Goal: Task Accomplishment & Management: Manage account settings

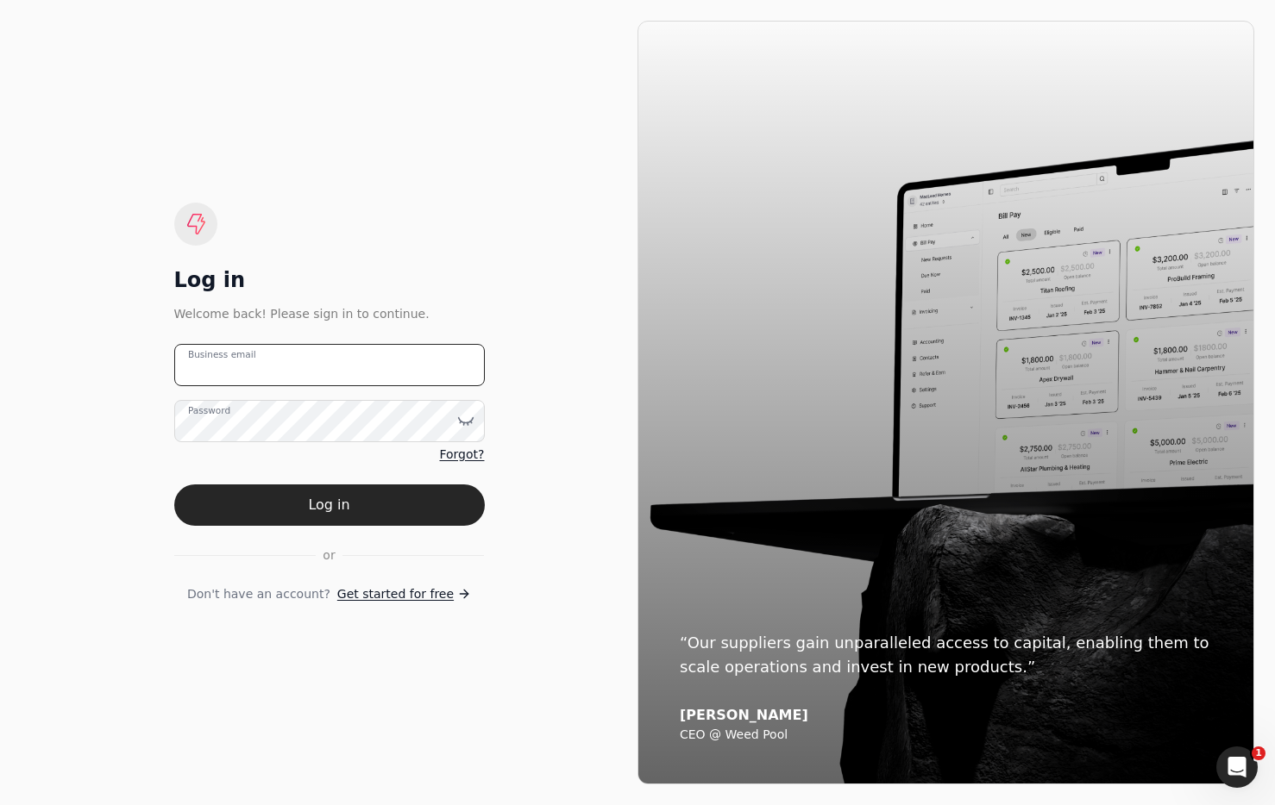
click at [335, 363] on email "Business email" at bounding box center [329, 365] width 310 height 42
type email "[EMAIL_ADDRESS][DOMAIN_NAME]"
click at [467, 419] on icon at bounding box center [465, 420] width 17 height 17
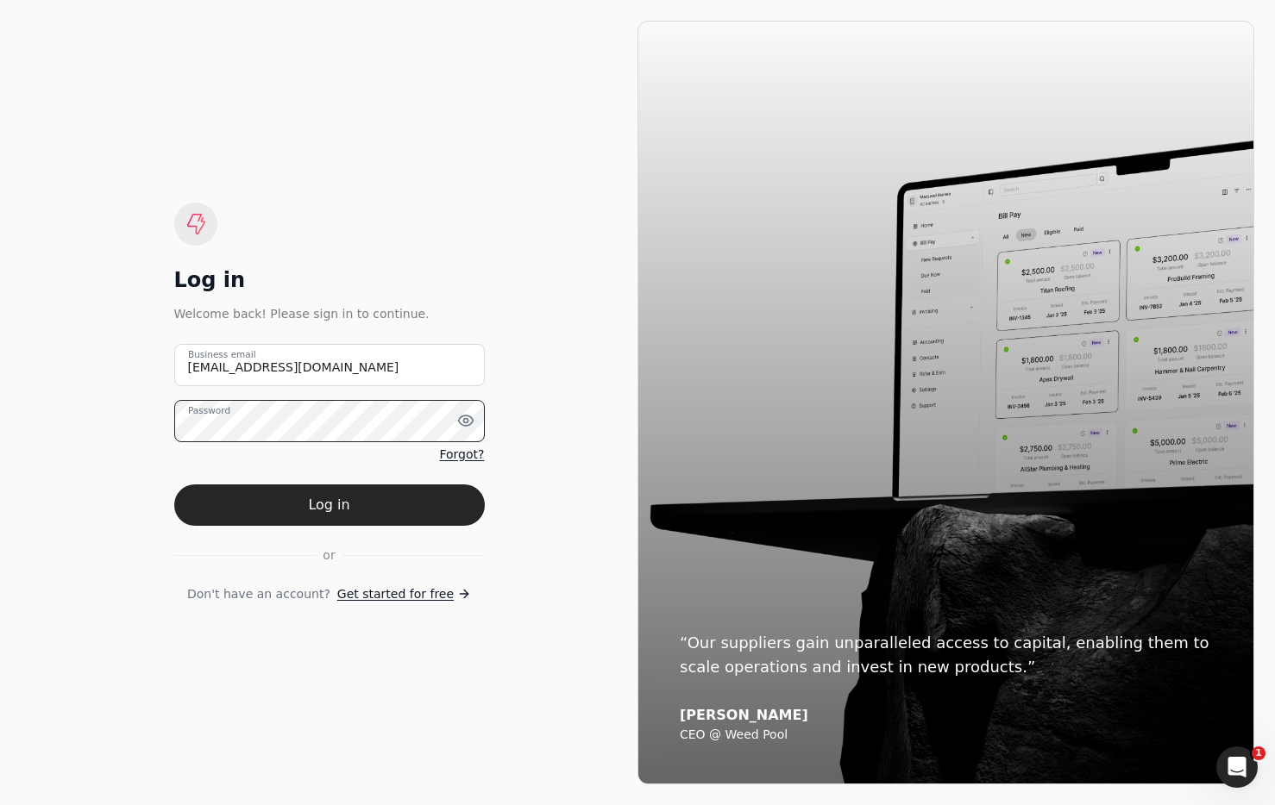
click at [0, 408] on html "Log in Welcome back! Please sign in to continue. [EMAIL_ADDRESS][DOMAIN_NAME] B…" at bounding box center [637, 402] width 1275 height 805
click at [343, 174] on div "Log in Welcome back! Please sign in to continue. [EMAIL_ADDRESS][DOMAIN_NAME] B…" at bounding box center [329, 403] width 617 height 764
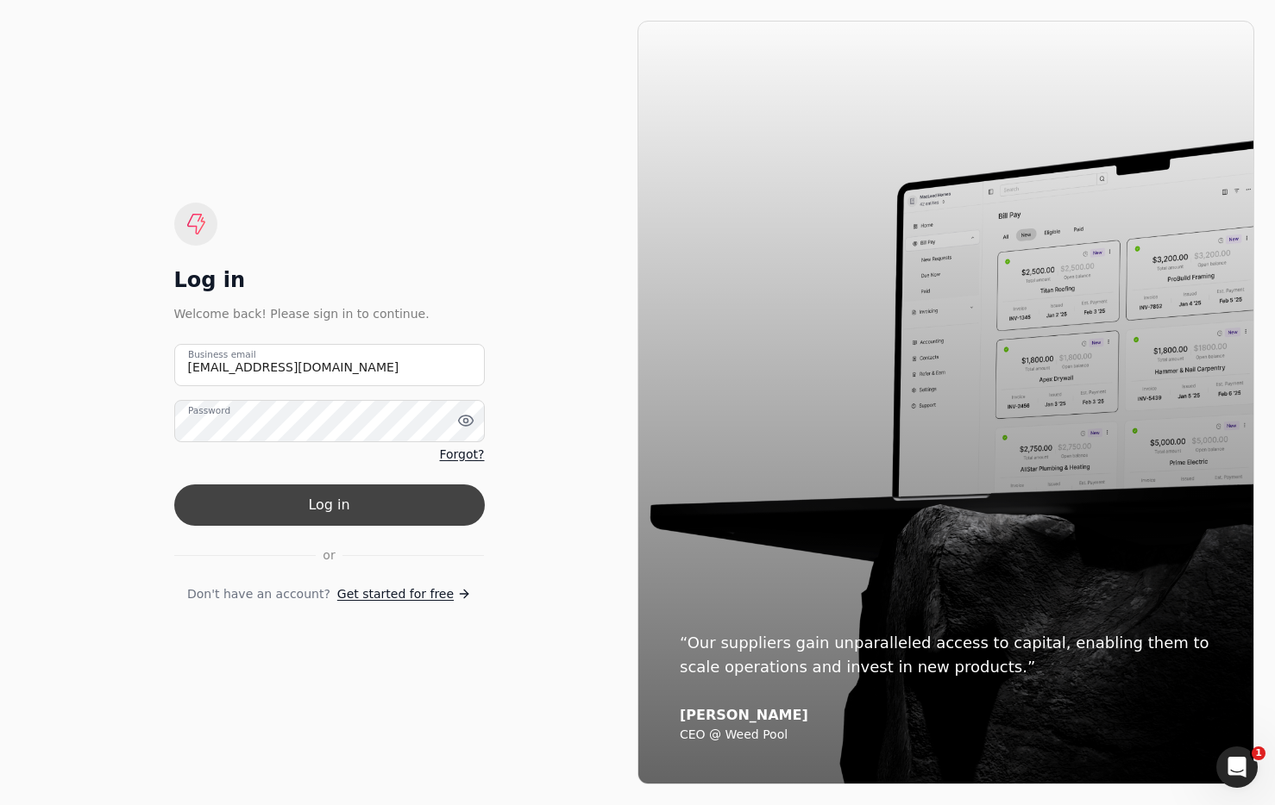
click at [351, 506] on button "Log in" at bounding box center [329, 505] width 310 height 41
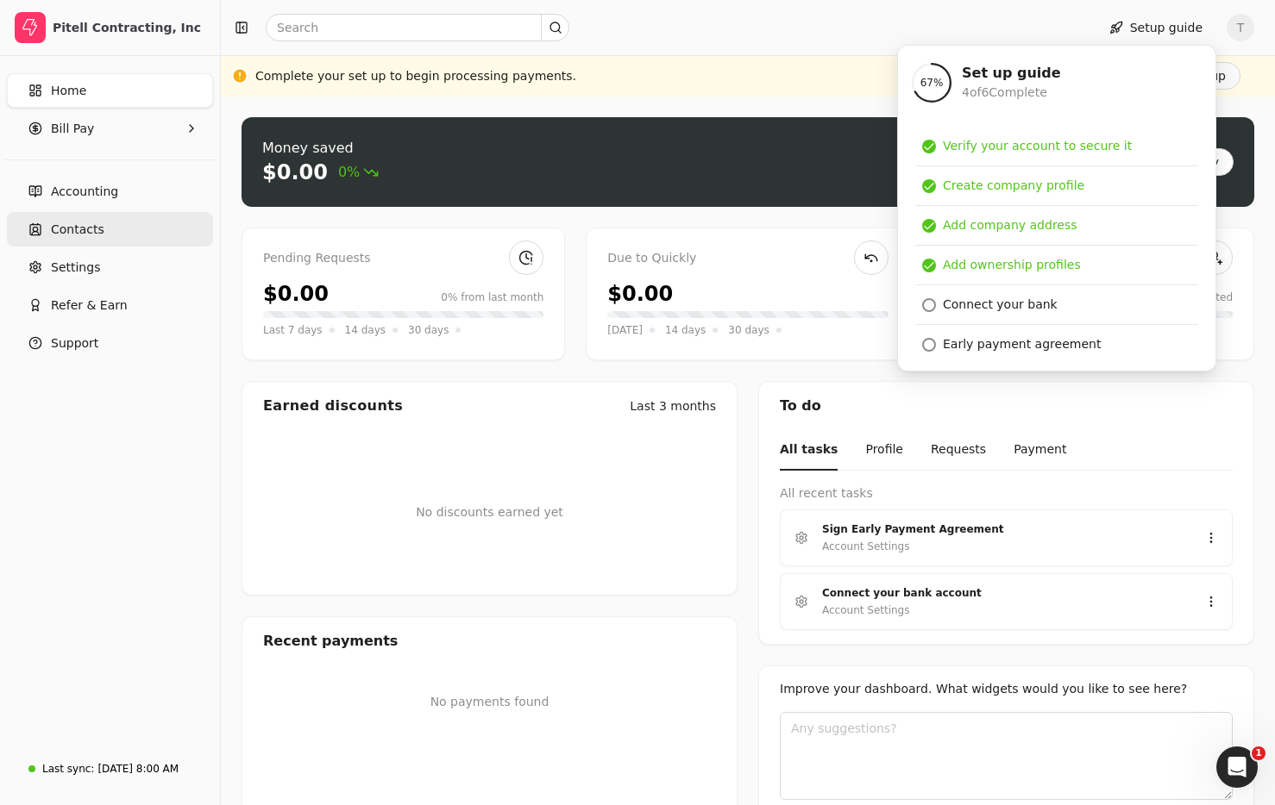
click at [115, 236] on link "Contacts" at bounding box center [110, 229] width 206 height 34
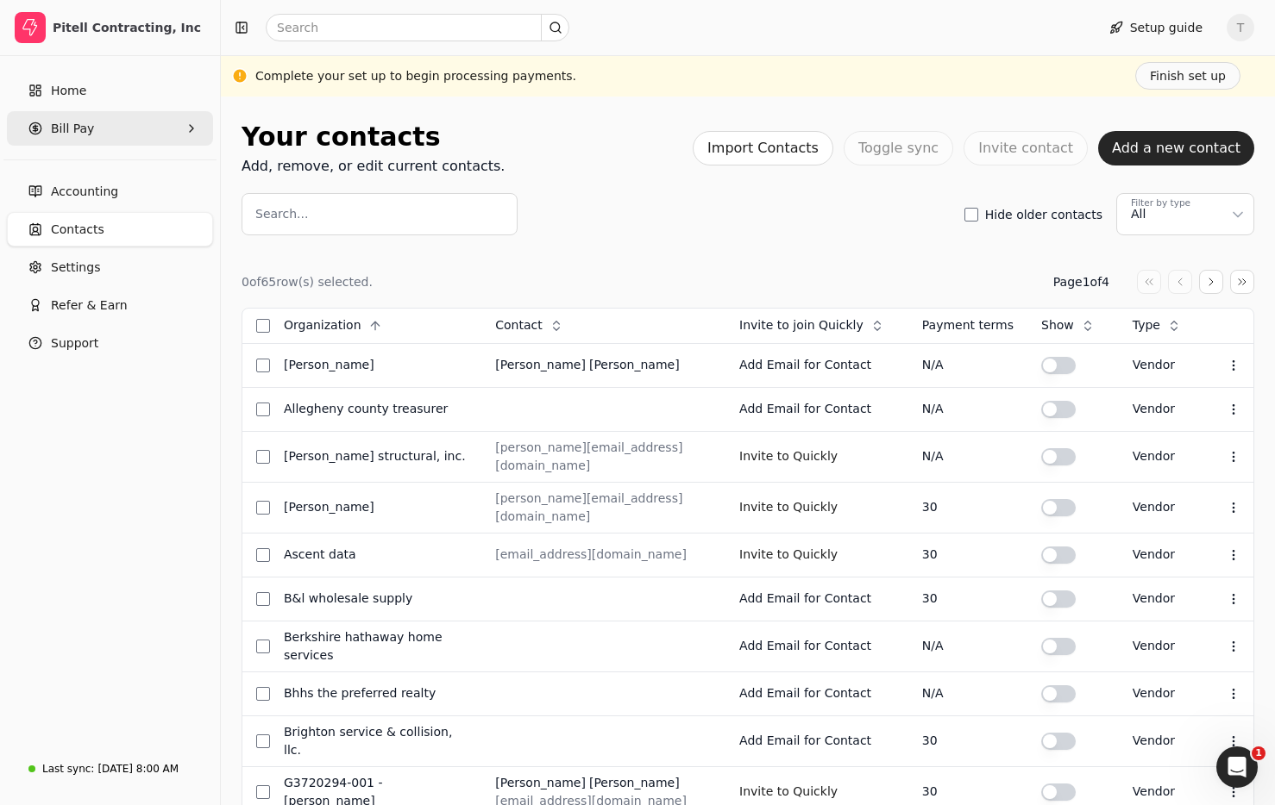
click at [91, 130] on Pay "Bill Pay" at bounding box center [110, 128] width 206 height 34
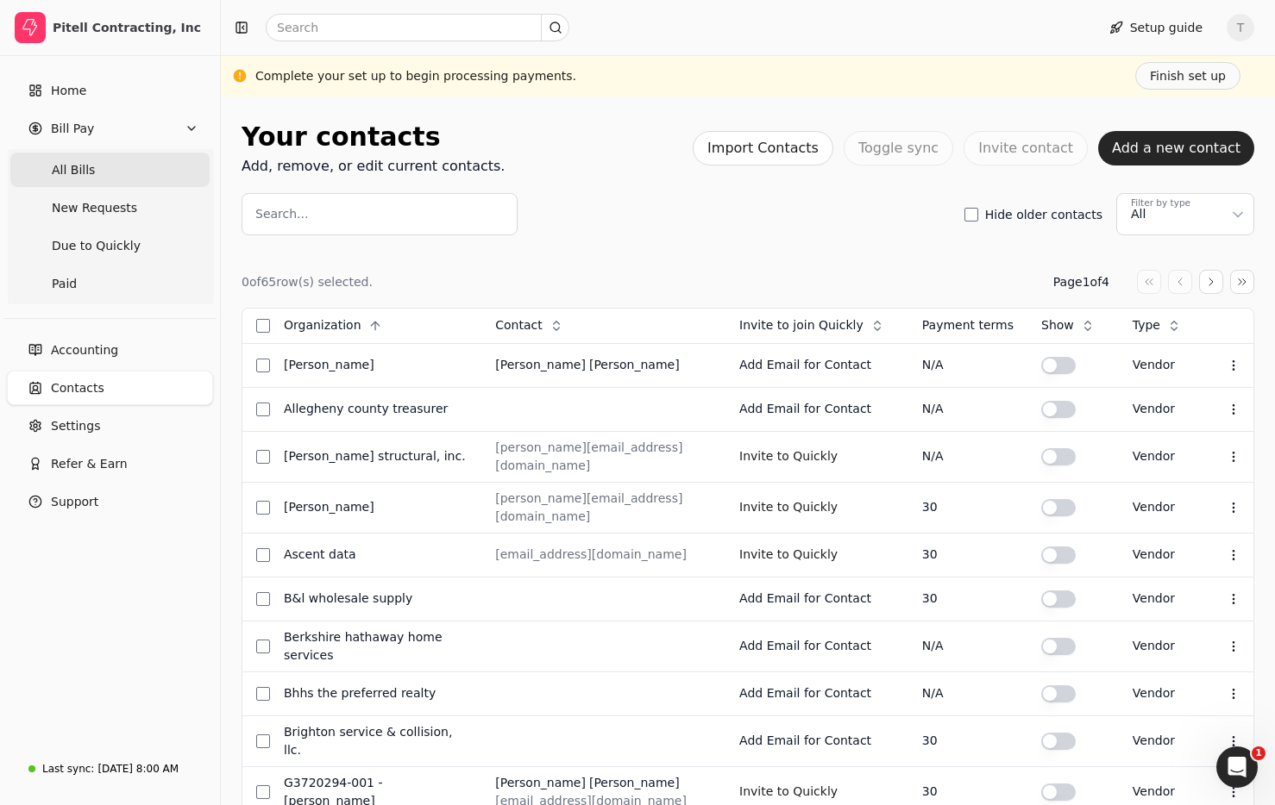
click at [107, 166] on Bills "All Bills" at bounding box center [109, 170] width 199 height 34
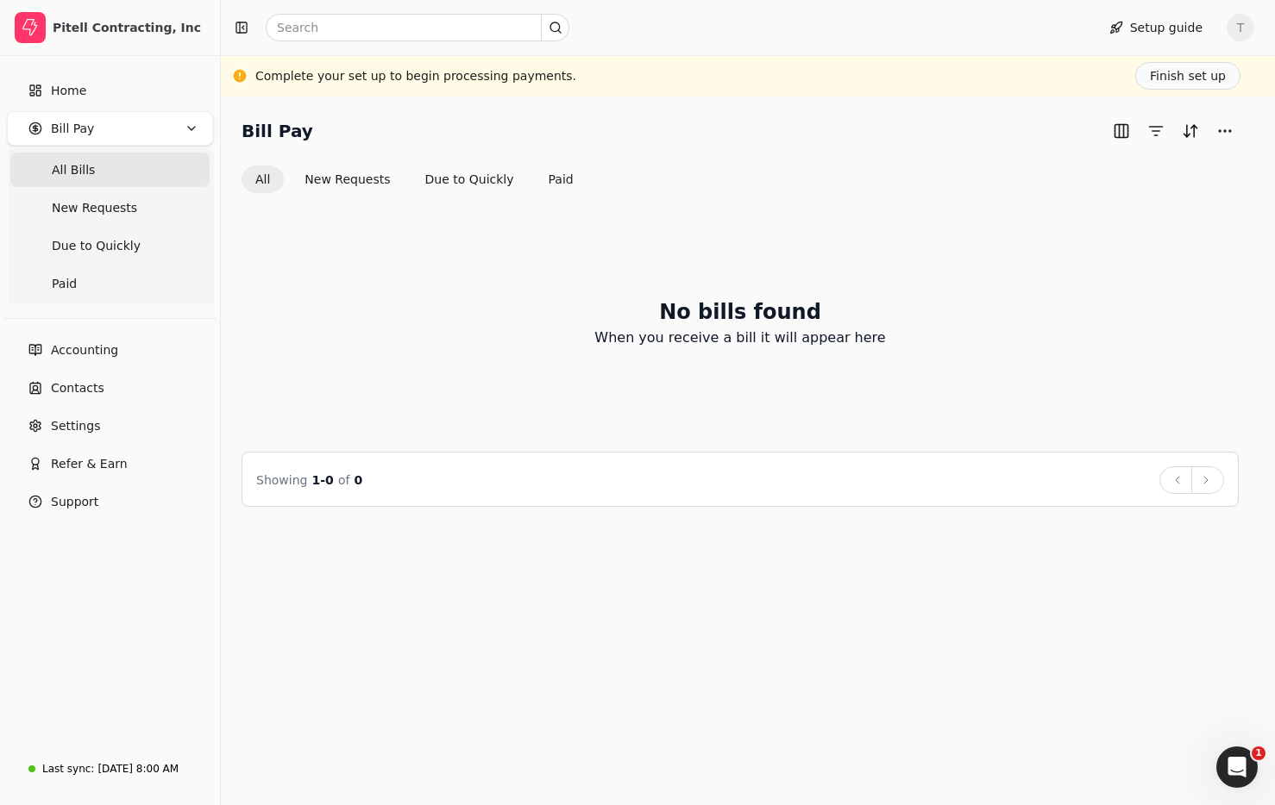
click at [145, 160] on Bills "All Bills" at bounding box center [109, 170] width 199 height 34
click at [969, 106] on div "Bill Pay All New Requests Due to Quickly Paid No bills found When you receive a…" at bounding box center [748, 451] width 1054 height 709
click at [85, 90] on link "Home" at bounding box center [110, 90] width 206 height 34
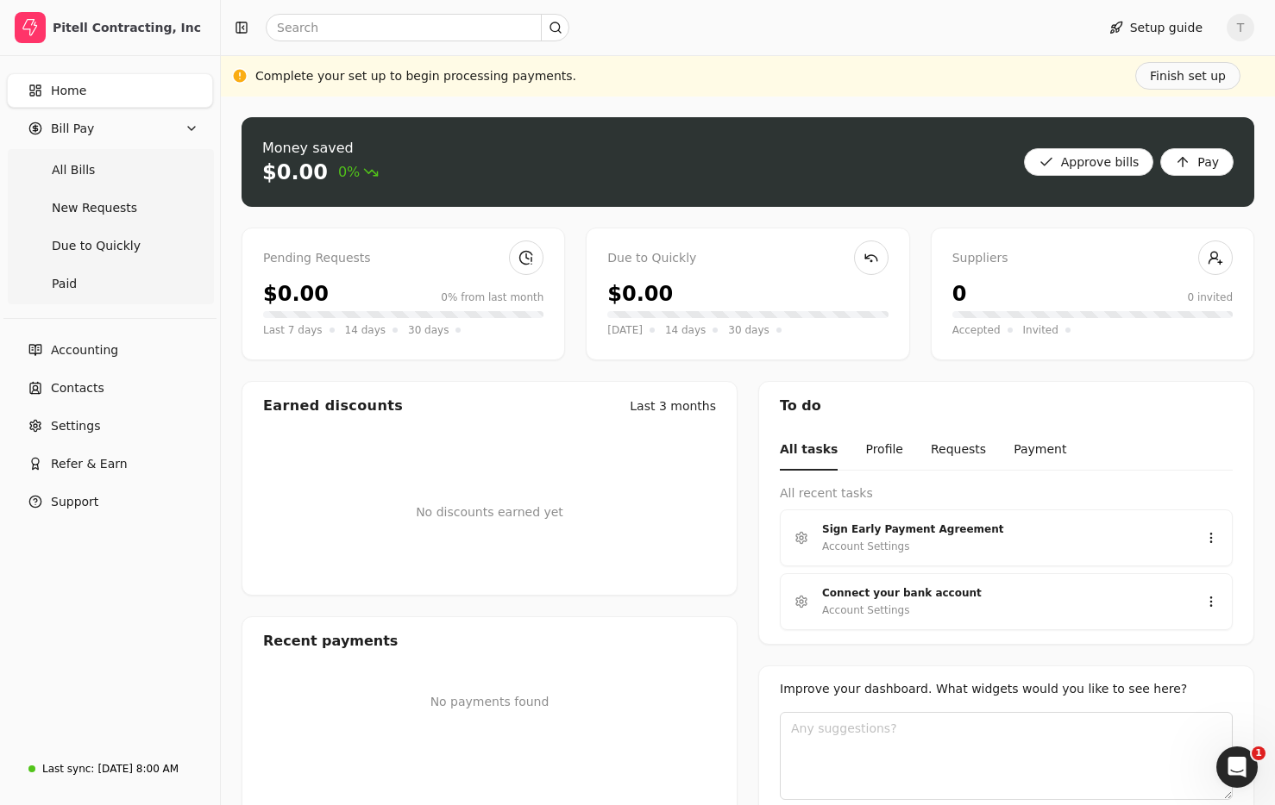
click at [123, 99] on link "Home" at bounding box center [110, 90] width 206 height 34
click at [115, 84] on link "Home" at bounding box center [110, 90] width 206 height 34
